Goal: Find contact information: Find contact information

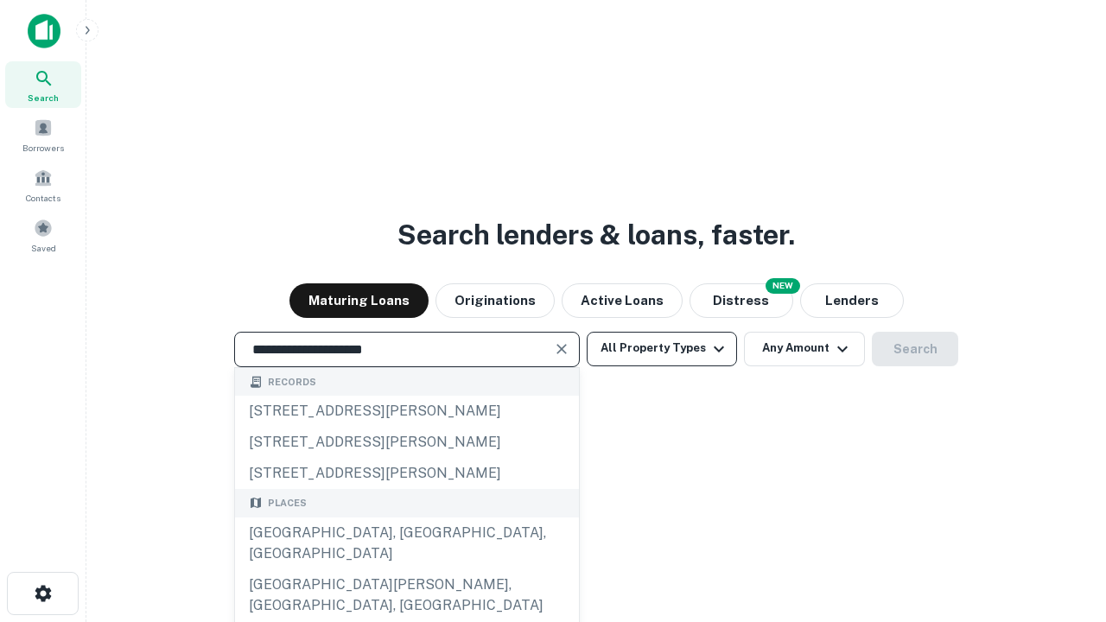
click at [406, 569] on div "[GEOGRAPHIC_DATA], [GEOGRAPHIC_DATA], [GEOGRAPHIC_DATA]" at bounding box center [407, 543] width 344 height 52
click at [662, 348] on button "All Property Types" at bounding box center [662, 349] width 150 height 35
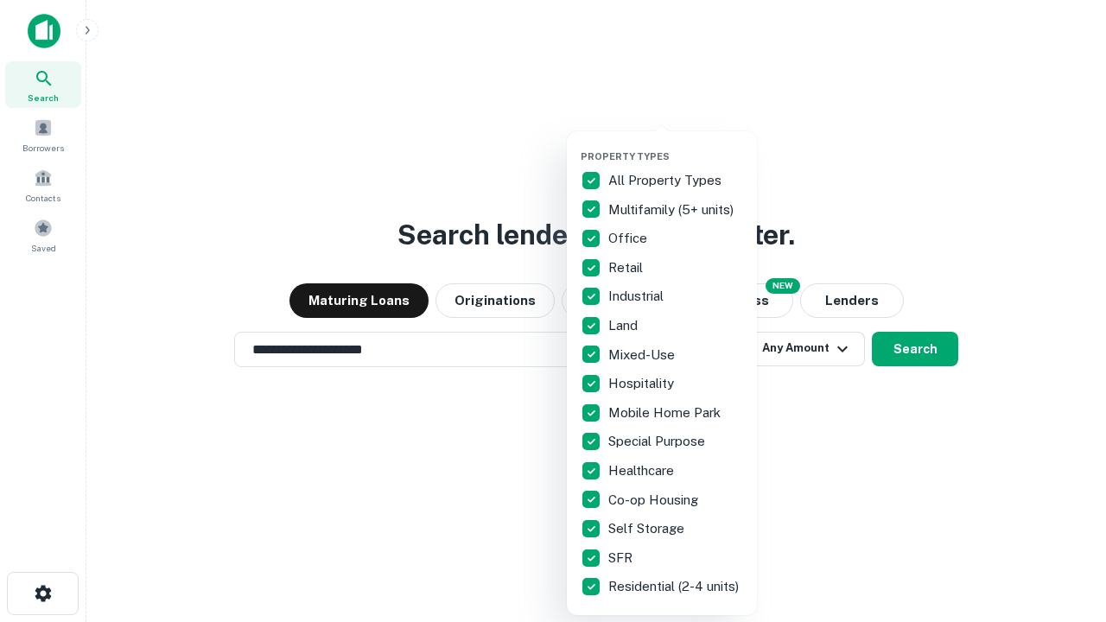
type input "**********"
click at [676, 145] on button "button" at bounding box center [676, 145] width 190 height 1
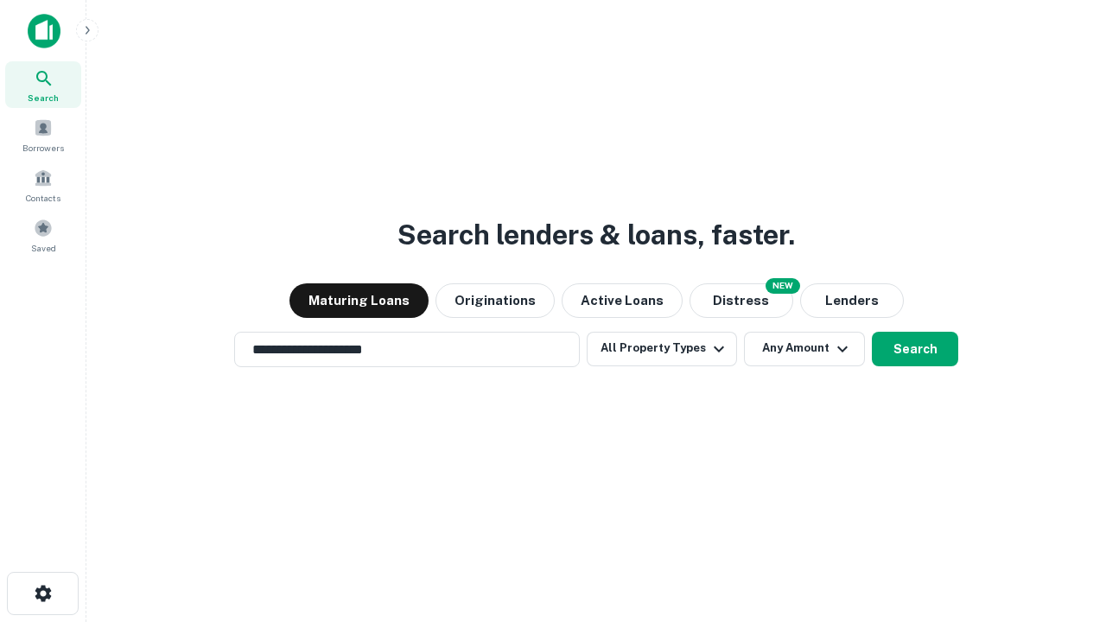
scroll to position [27, 0]
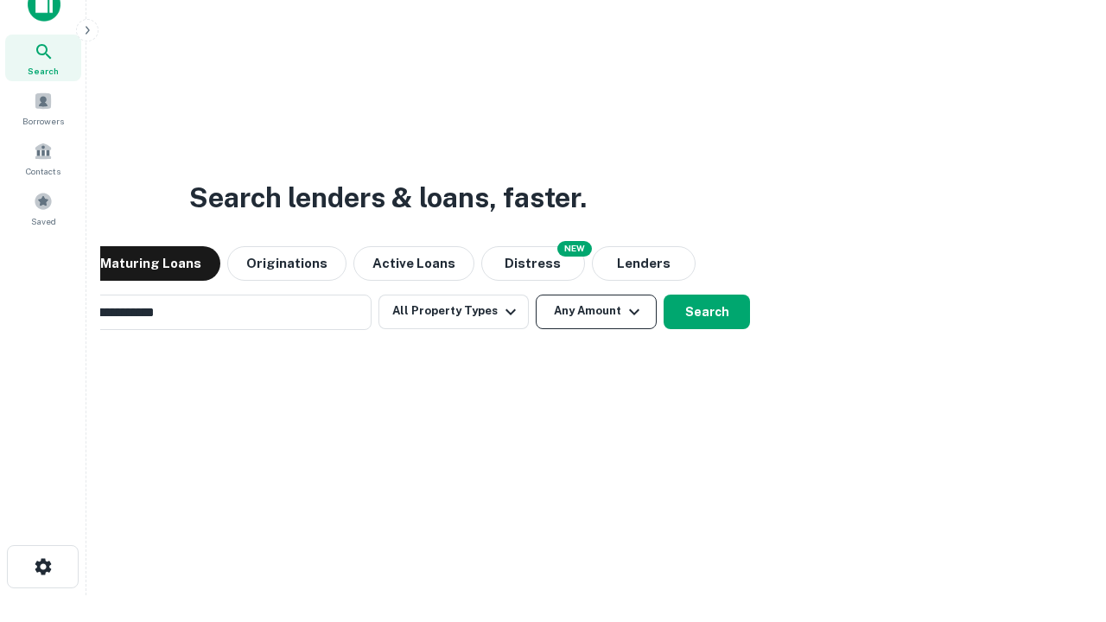
click at [536, 295] on button "Any Amount" at bounding box center [596, 312] width 121 height 35
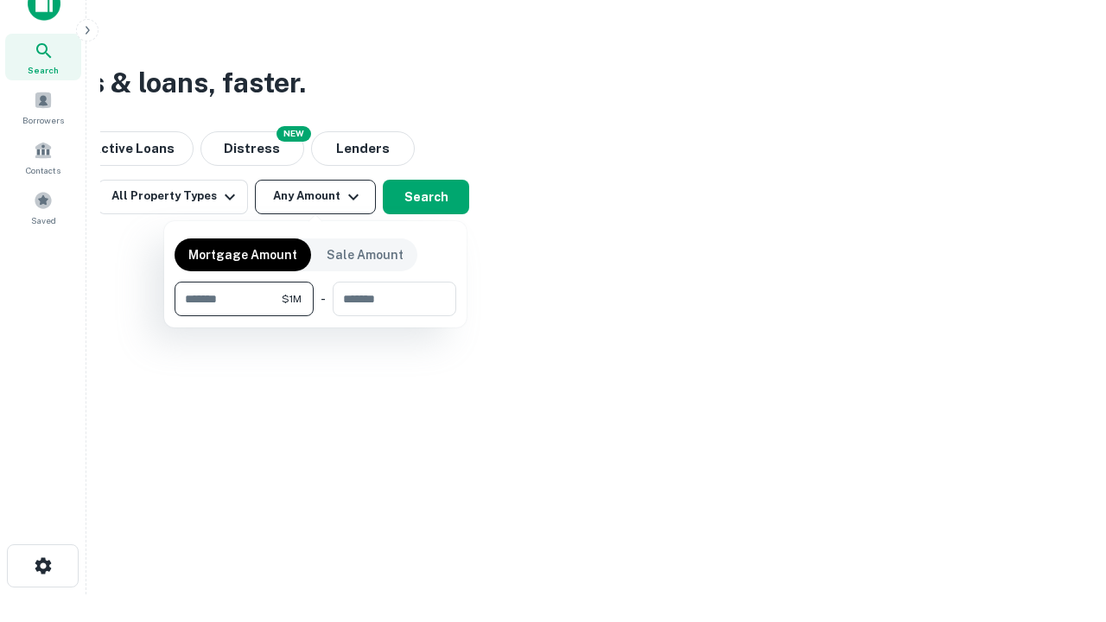
type input "*******"
click at [315, 316] on button "button" at bounding box center [316, 316] width 282 height 1
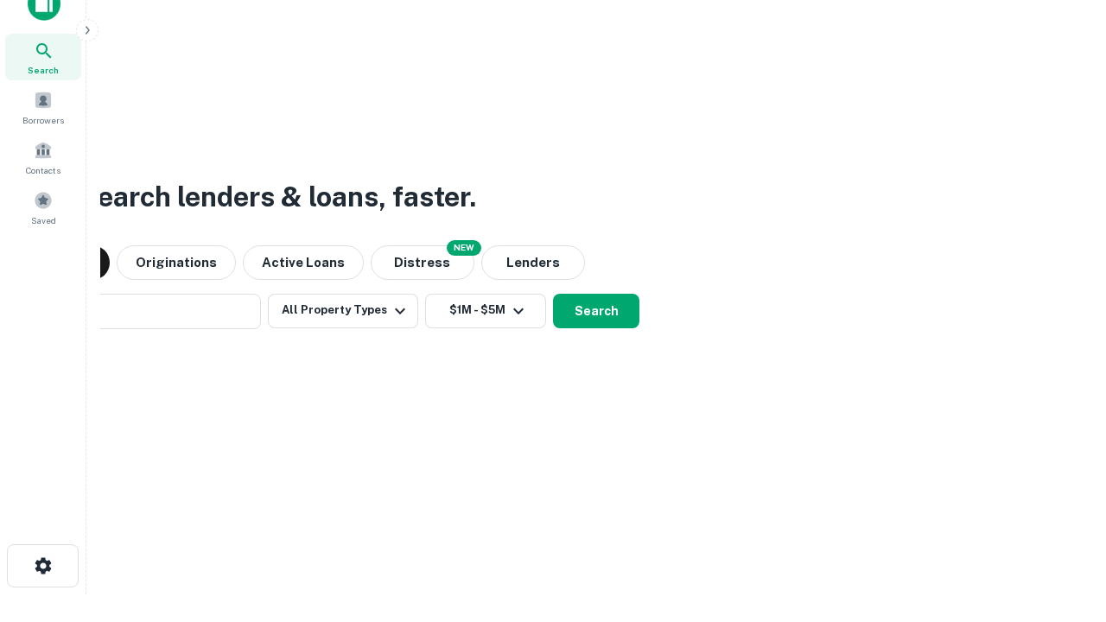
scroll to position [27, 0]
click at [553, 295] on button "Search" at bounding box center [596, 312] width 86 height 35
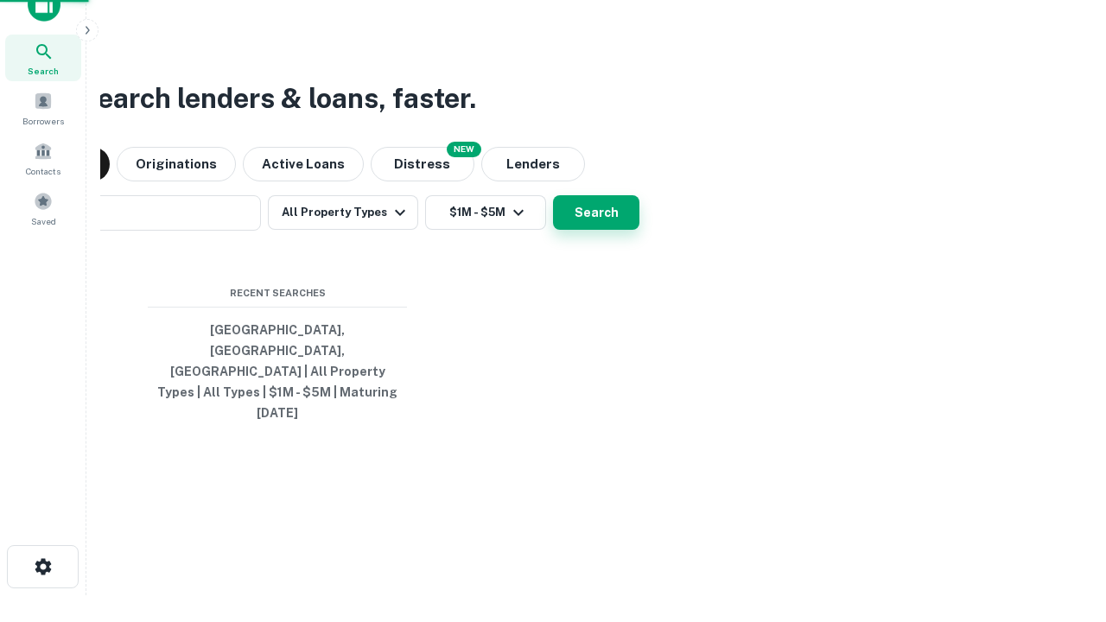
scroll to position [28, 0]
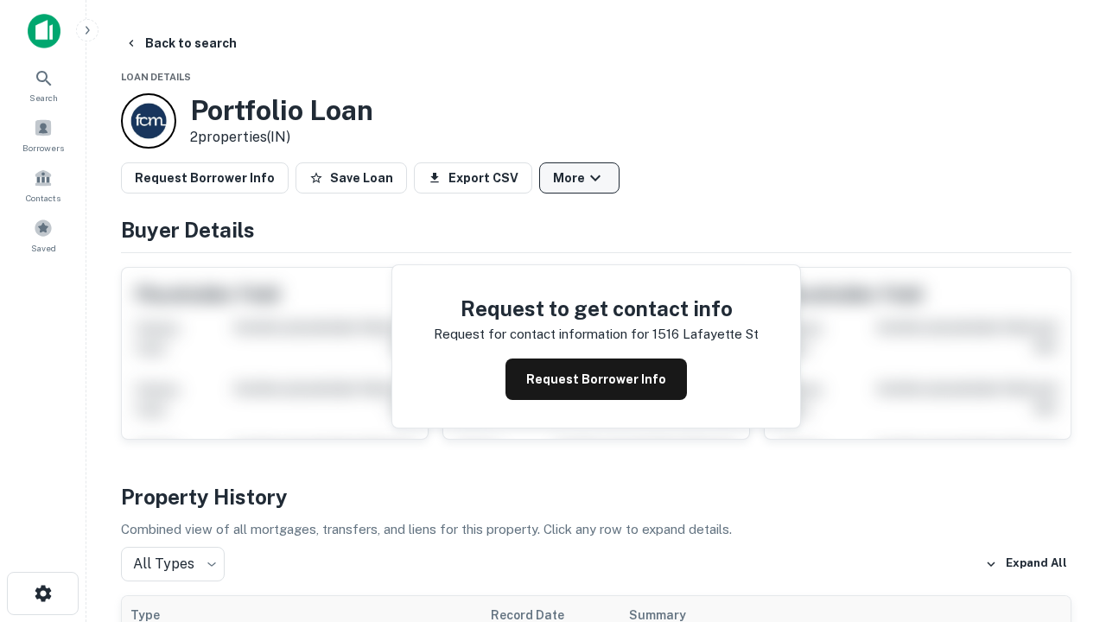
click at [579, 178] on button "More" at bounding box center [579, 177] width 80 height 31
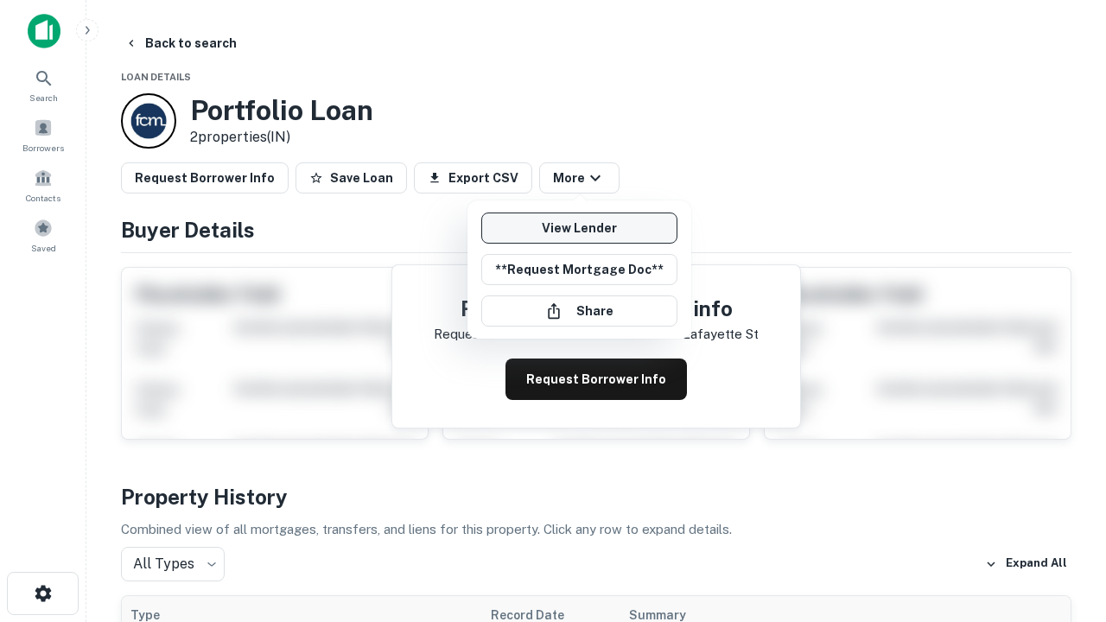
click at [579, 228] on link "View Lender" at bounding box center [579, 228] width 196 height 31
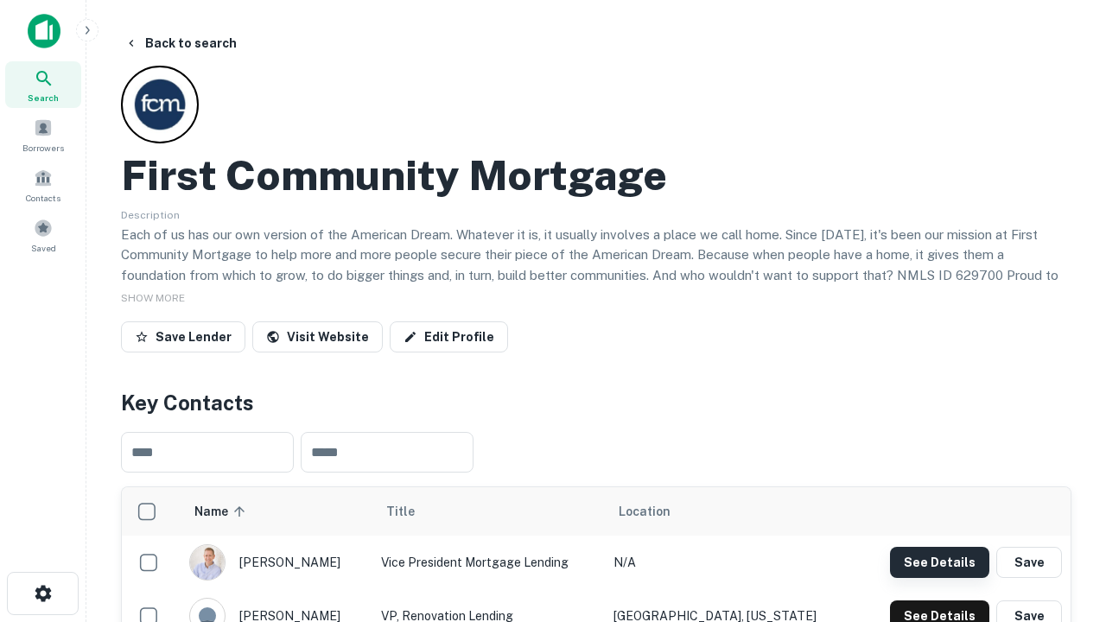
click at [939, 562] on button "See Details" at bounding box center [939, 562] width 99 height 31
click at [42, 594] on icon "button" at bounding box center [43, 593] width 21 height 21
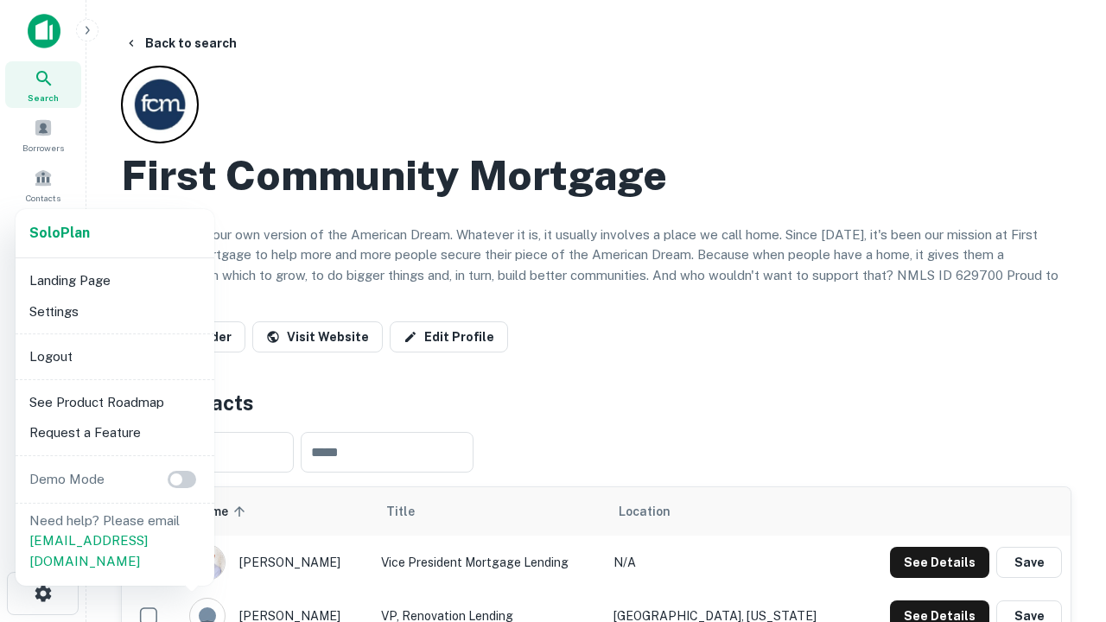
click at [114, 356] on li "Logout" at bounding box center [114, 356] width 185 height 31
